Goal: Transaction & Acquisition: Purchase product/service

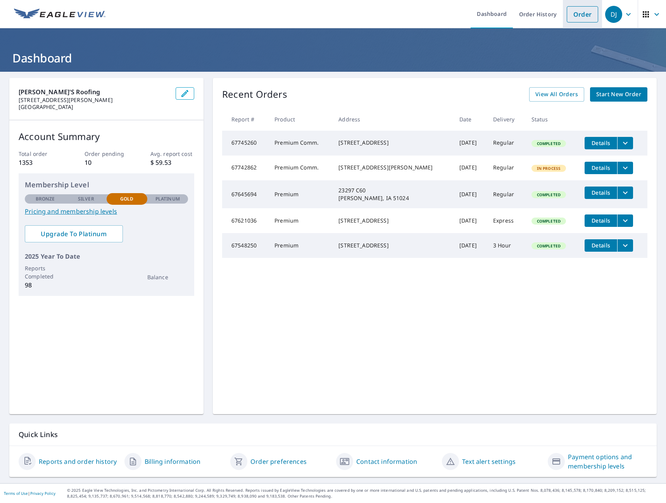
click at [578, 14] on link "Order" at bounding box center [581, 14] width 31 height 16
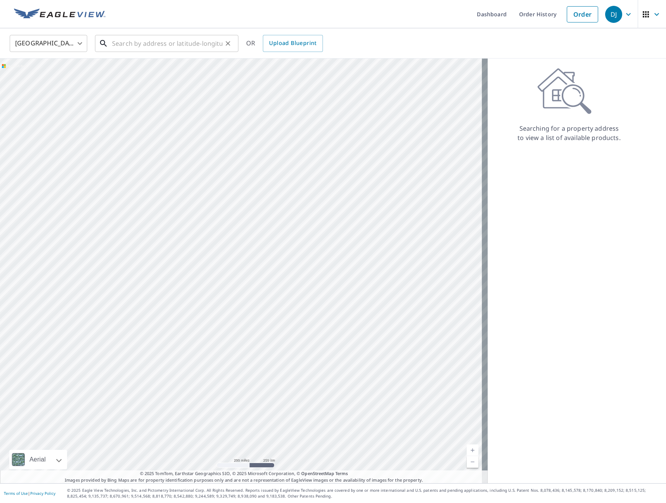
click at [159, 48] on input "text" at bounding box center [167, 44] width 110 height 22
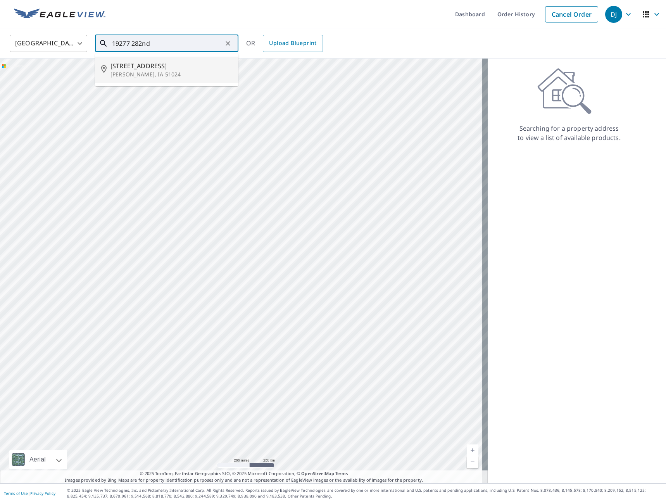
click at [140, 68] on span "[STREET_ADDRESS]" at bounding box center [171, 65] width 122 height 9
type input "[STREET_ADDRESS][PERSON_NAME]"
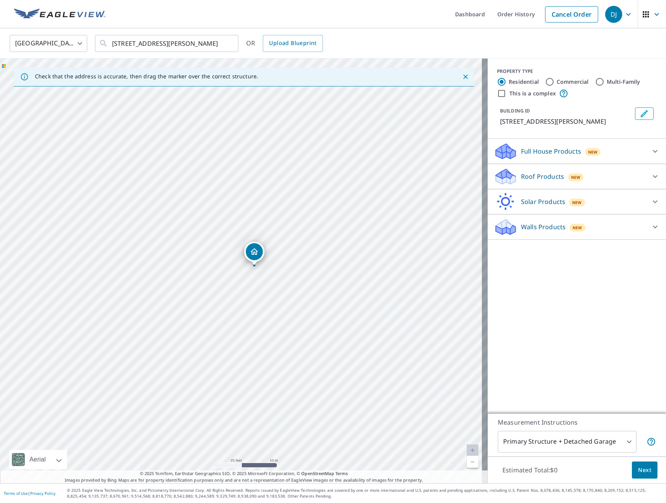
drag, startPoint x: 241, startPoint y: 254, endPoint x: 255, endPoint y: 250, distance: 13.8
click at [652, 177] on icon at bounding box center [654, 176] width 5 height 3
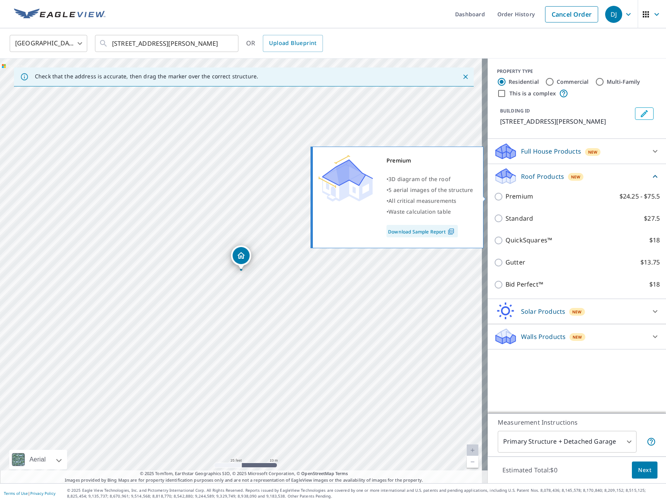
click at [487, 198] on div "Premium • 3D diagram of the roof • 5 aerial images of the structure • All criti…" at bounding box center [400, 197] width 177 height 106
click at [494, 197] on input "Premium $24.25 - $75.5" at bounding box center [500, 196] width 12 height 9
checkbox input "true"
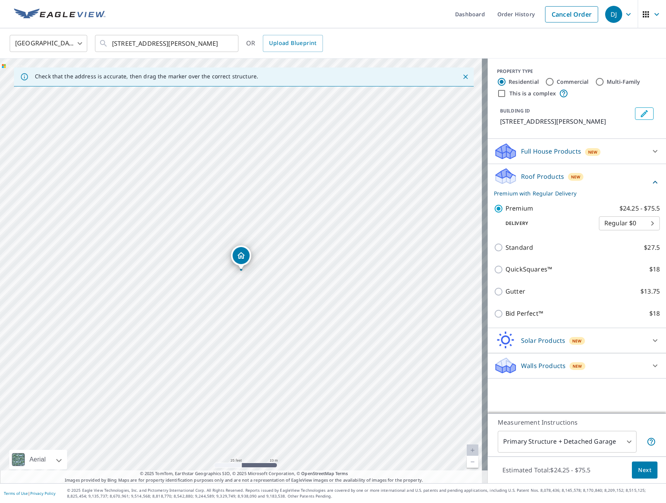
click at [638, 470] on span "Next" at bounding box center [644, 470] width 13 height 10
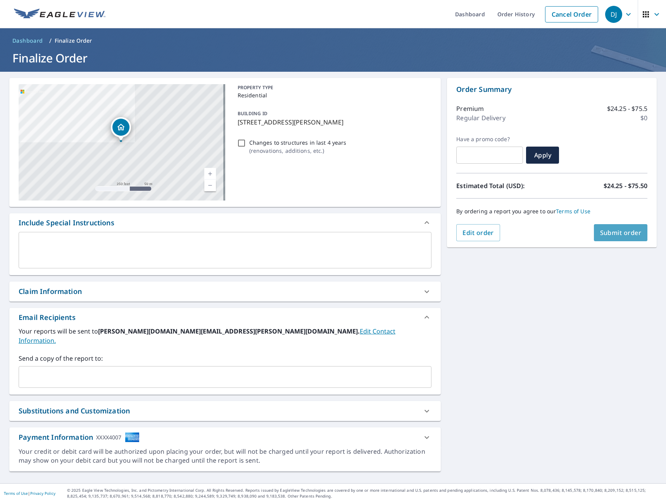
click at [620, 235] on span "Submit order" at bounding box center [620, 232] width 41 height 9
